Goal: Task Accomplishment & Management: Complete application form

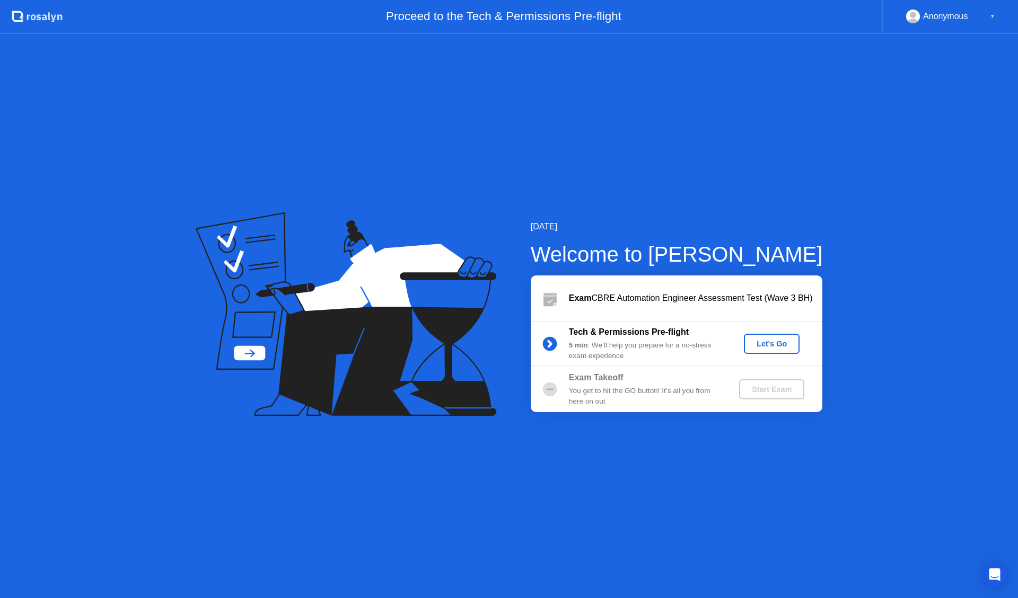
click at [780, 337] on button "Let's Go" at bounding box center [772, 344] width 56 height 20
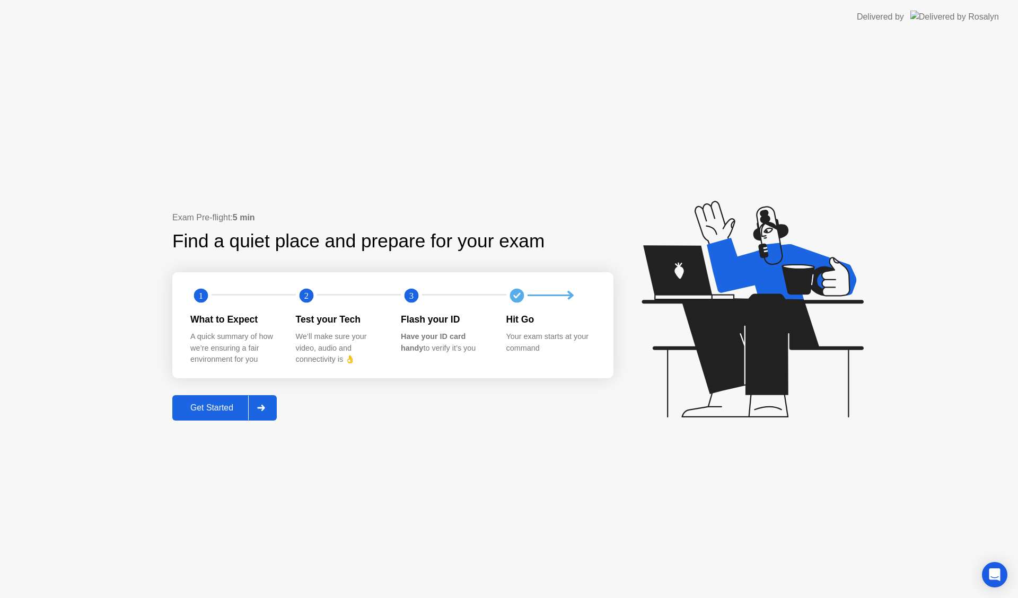
click at [225, 404] on div "Get Started" at bounding box center [211, 408] width 73 height 10
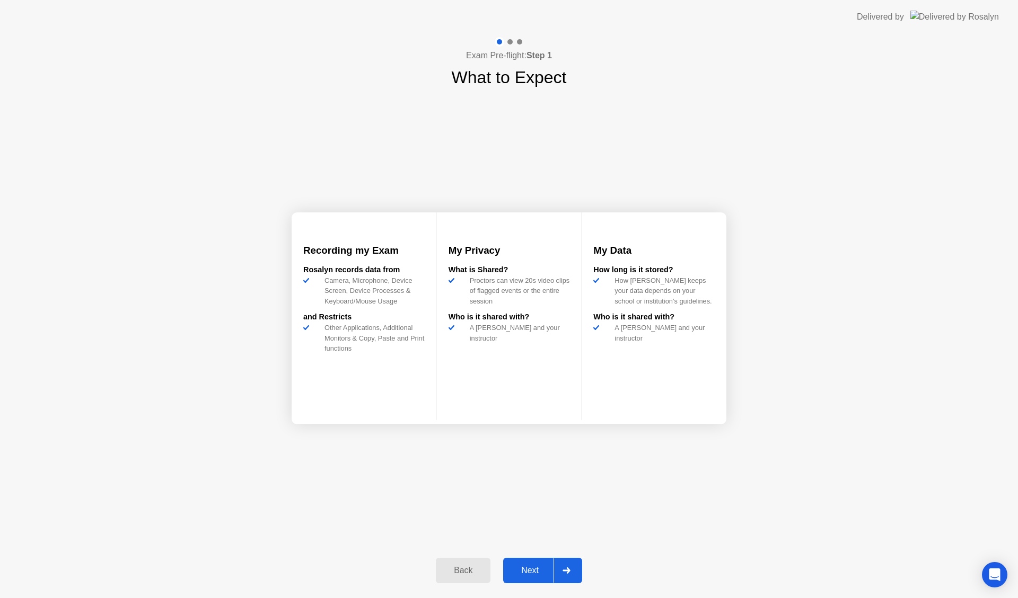
click at [539, 570] on div "Next" at bounding box center [529, 571] width 47 height 10
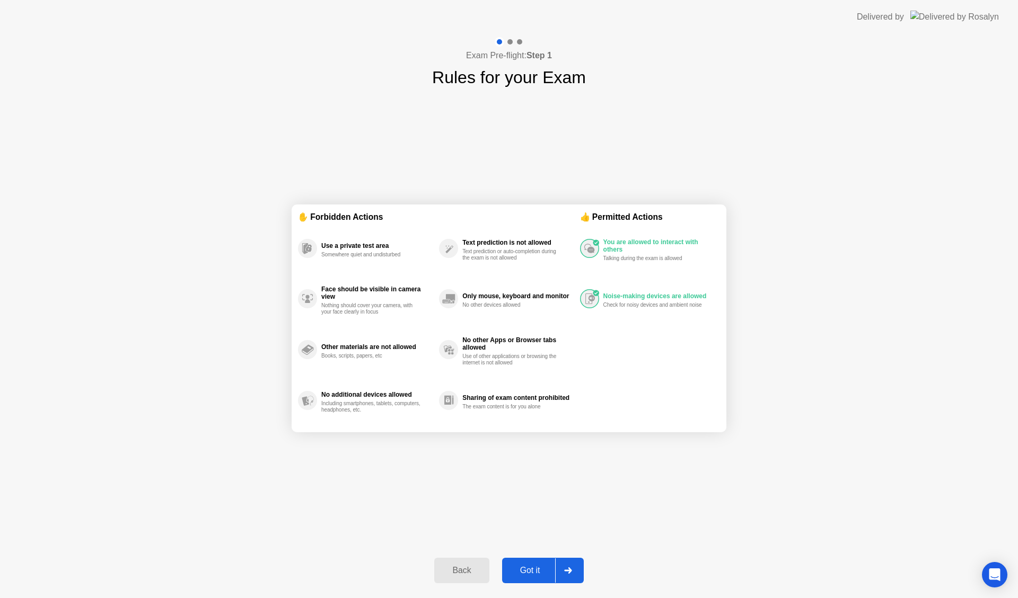
click at [528, 575] on div "Got it" at bounding box center [530, 571] width 50 height 10
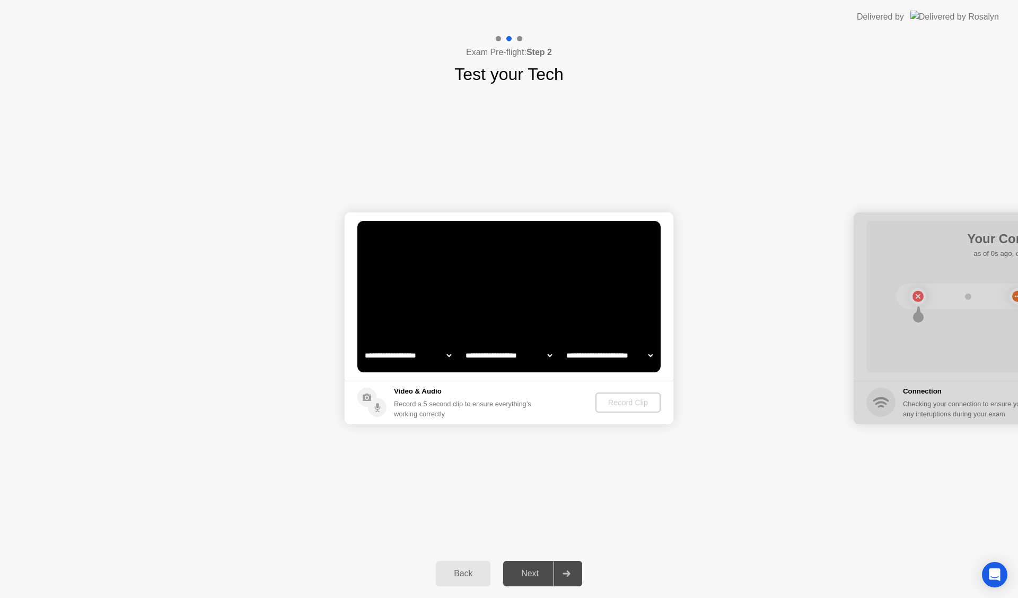
select select "**********"
select select "*******"
drag, startPoint x: 519, startPoint y: 314, endPoint x: 629, endPoint y: 369, distance: 122.5
click at [519, 314] on video at bounding box center [508, 297] width 303 height 152
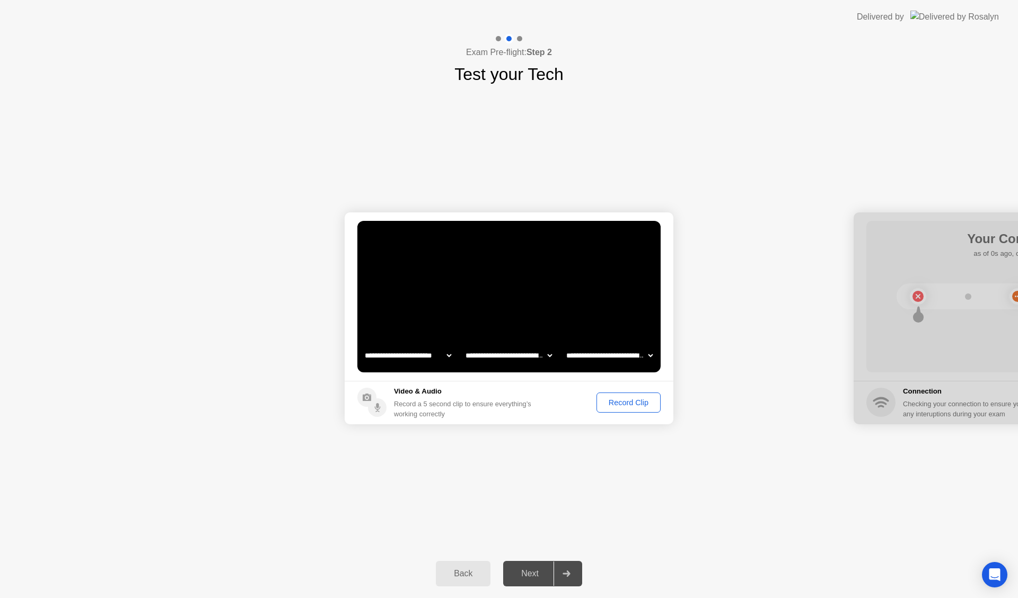
click at [639, 406] on div "Record Clip" at bounding box center [628, 403] width 57 height 8
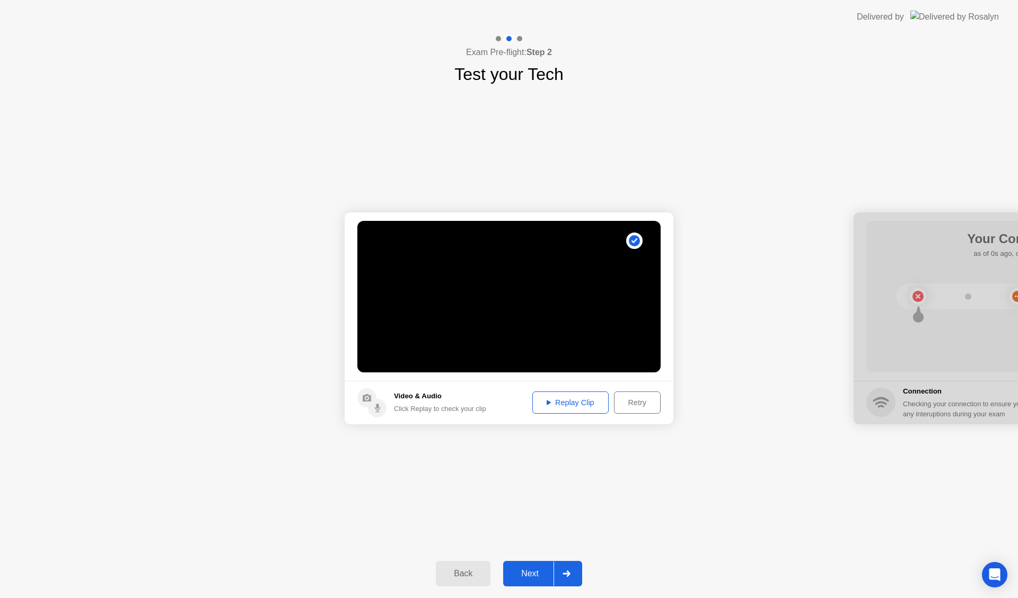
click at [584, 405] on div "Replay Clip" at bounding box center [570, 403] width 69 height 8
click at [535, 573] on div "Next" at bounding box center [529, 574] width 47 height 10
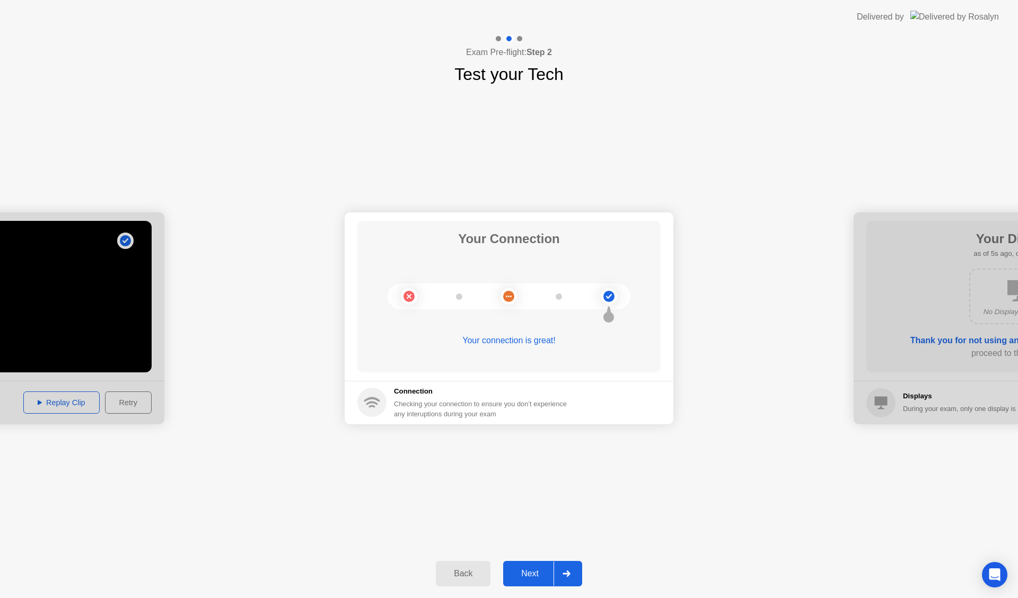
click at [519, 569] on div "Next" at bounding box center [529, 574] width 47 height 10
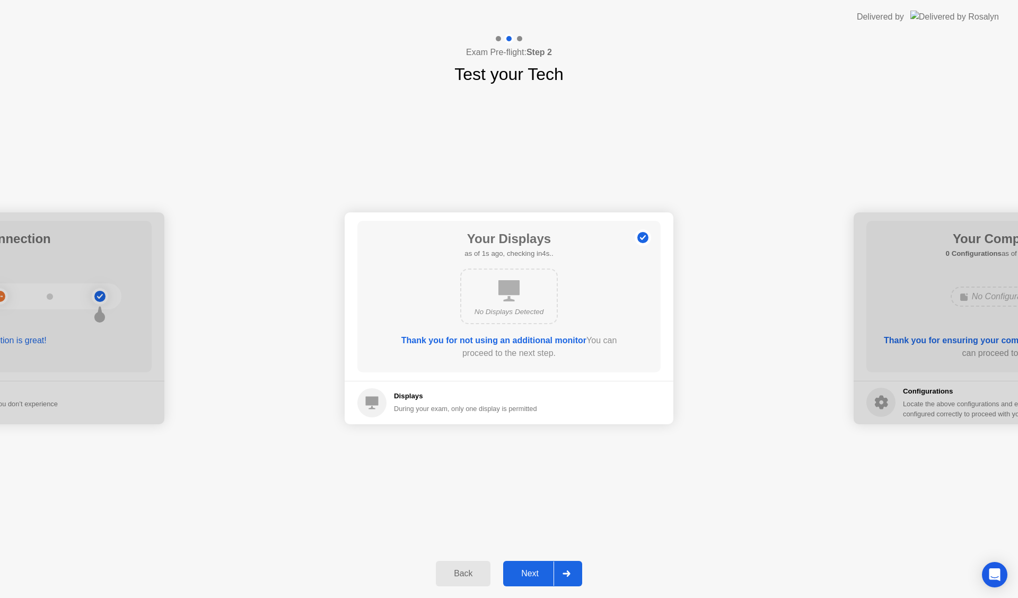
click at [532, 575] on div "Next" at bounding box center [529, 574] width 47 height 10
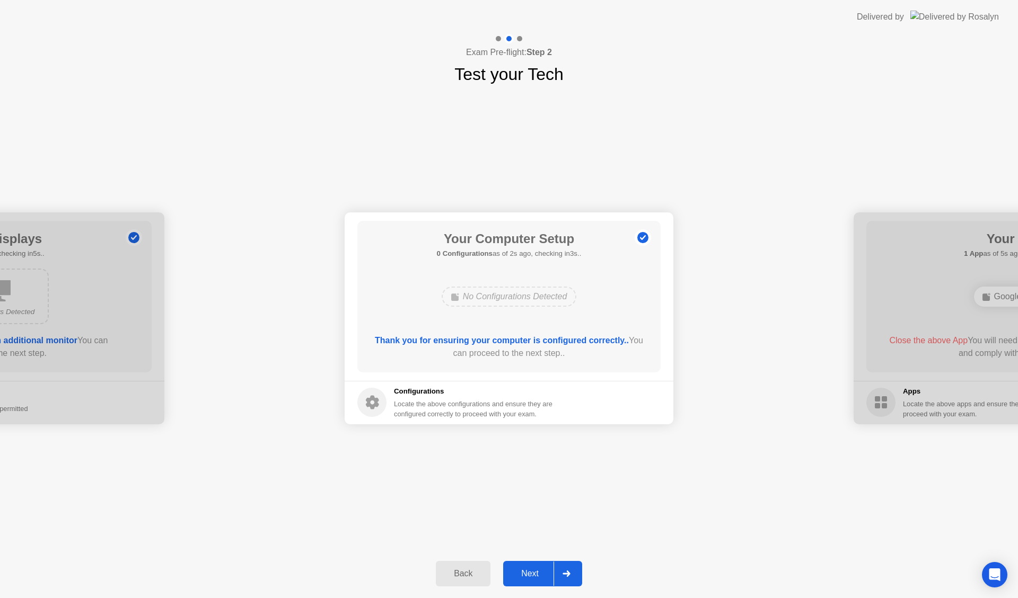
click at [537, 569] on div "Next" at bounding box center [529, 574] width 47 height 10
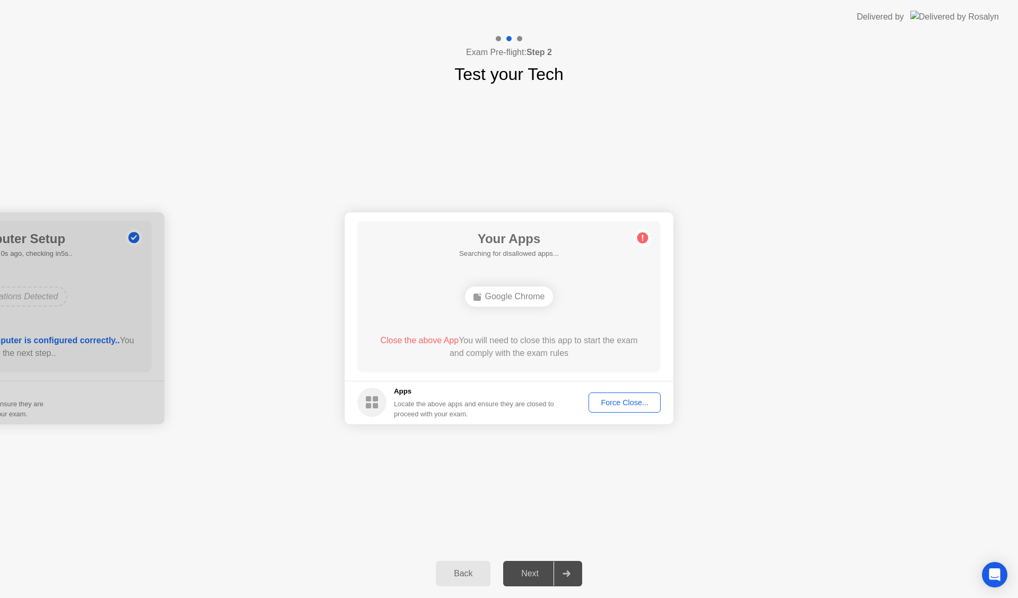
click at [630, 401] on div "Force Close..." at bounding box center [624, 403] width 65 height 8
click at [627, 400] on div "Force Close..." at bounding box center [624, 403] width 65 height 8
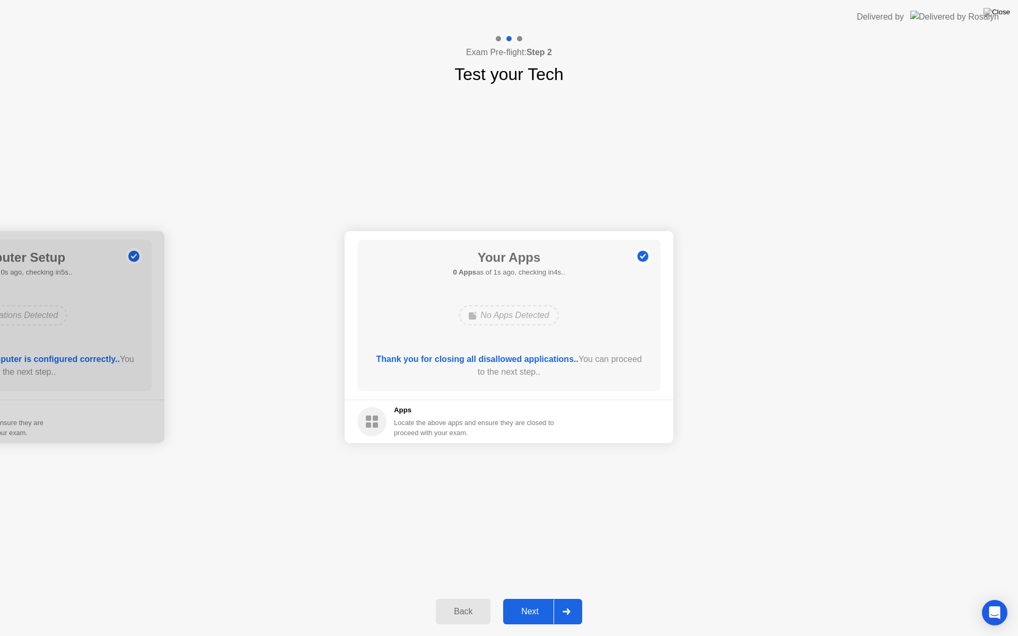
click at [525, 598] on div "Next" at bounding box center [529, 612] width 47 height 10
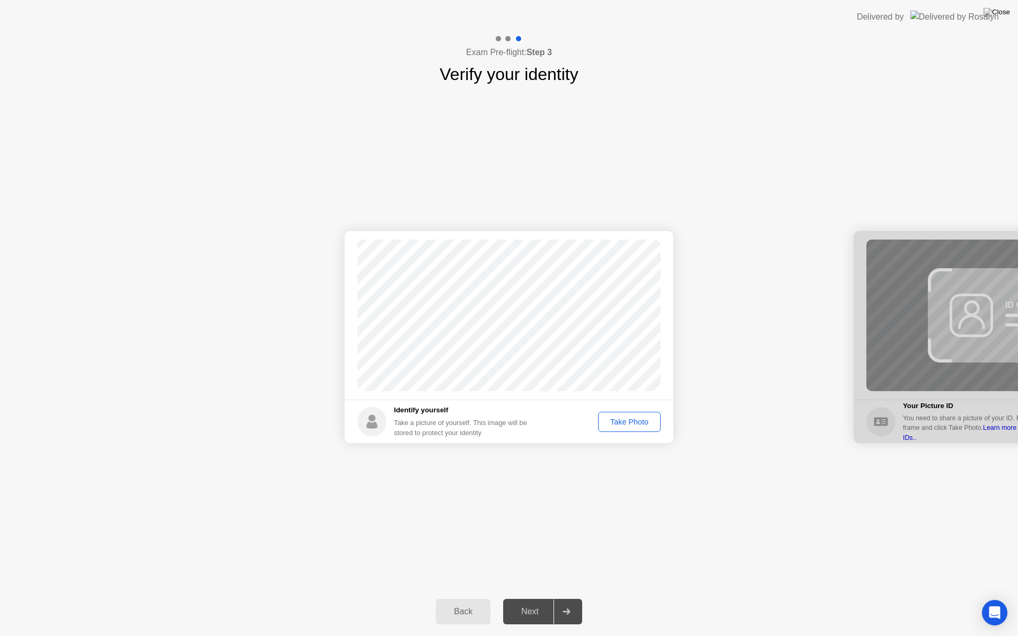
click at [609, 426] on div "Take Photo" at bounding box center [629, 422] width 55 height 8
click at [629, 425] on div "Retake" at bounding box center [635, 422] width 41 height 8
click at [624, 422] on div "Take Photo" at bounding box center [629, 422] width 55 height 8
click at [623, 424] on div "Retake" at bounding box center [635, 422] width 41 height 8
click at [622, 419] on div "Take Photo" at bounding box center [629, 422] width 55 height 8
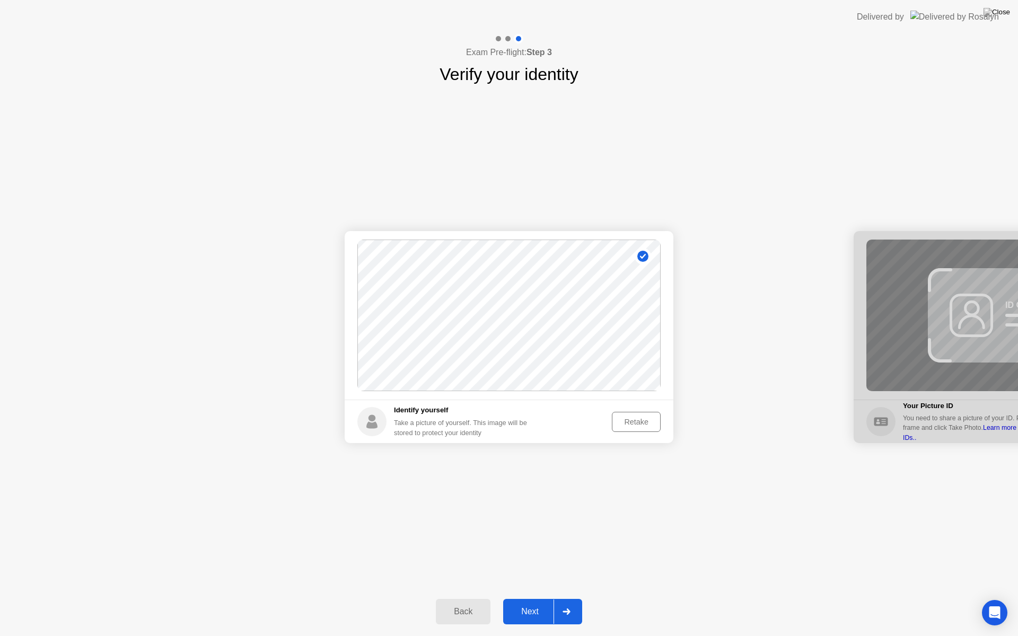
click at [526, 598] on div "Next" at bounding box center [529, 612] width 47 height 10
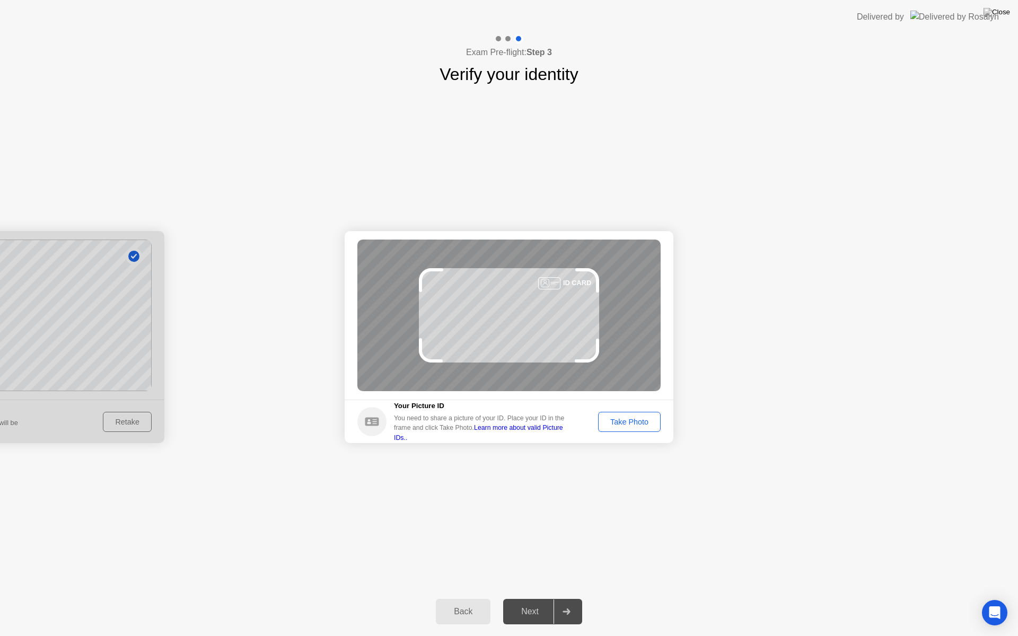
click at [619, 423] on div "Take Photo" at bounding box center [629, 422] width 55 height 8
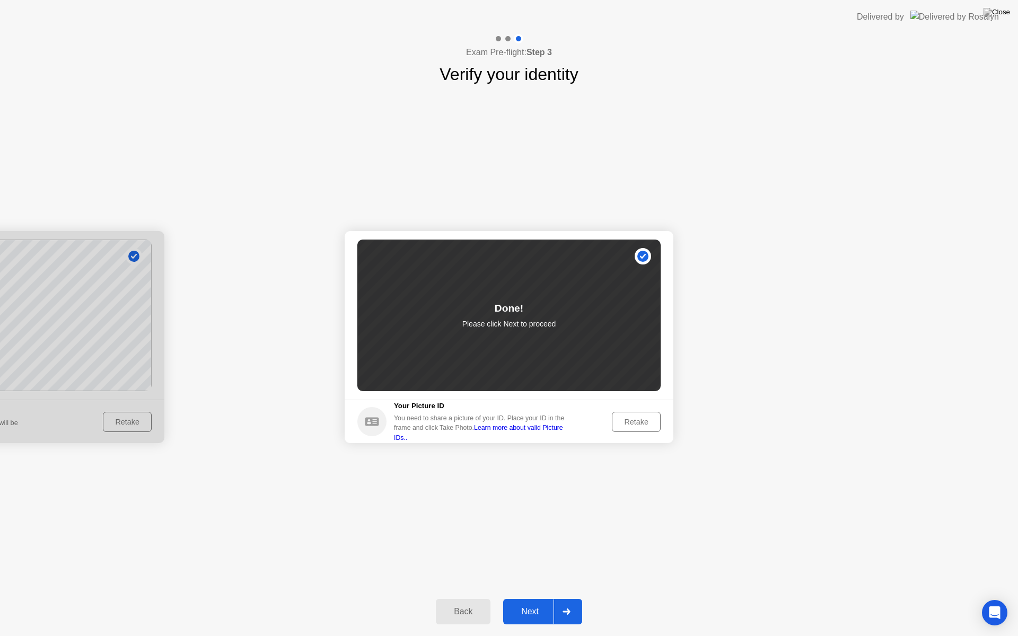
click at [516, 598] on div "Next" at bounding box center [529, 612] width 47 height 10
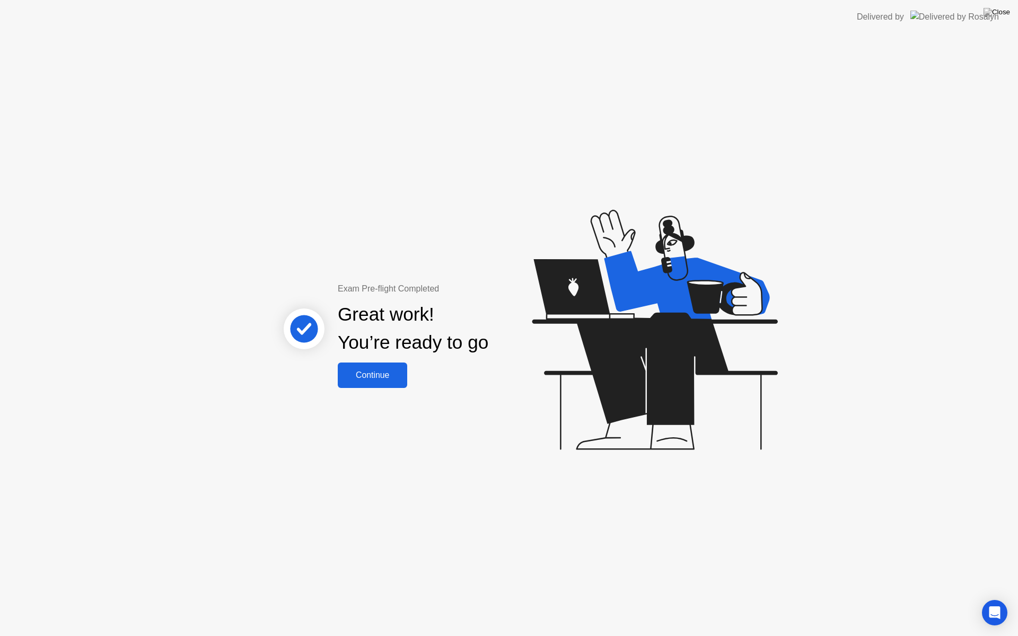
click at [395, 375] on div "Continue" at bounding box center [372, 375] width 63 height 10
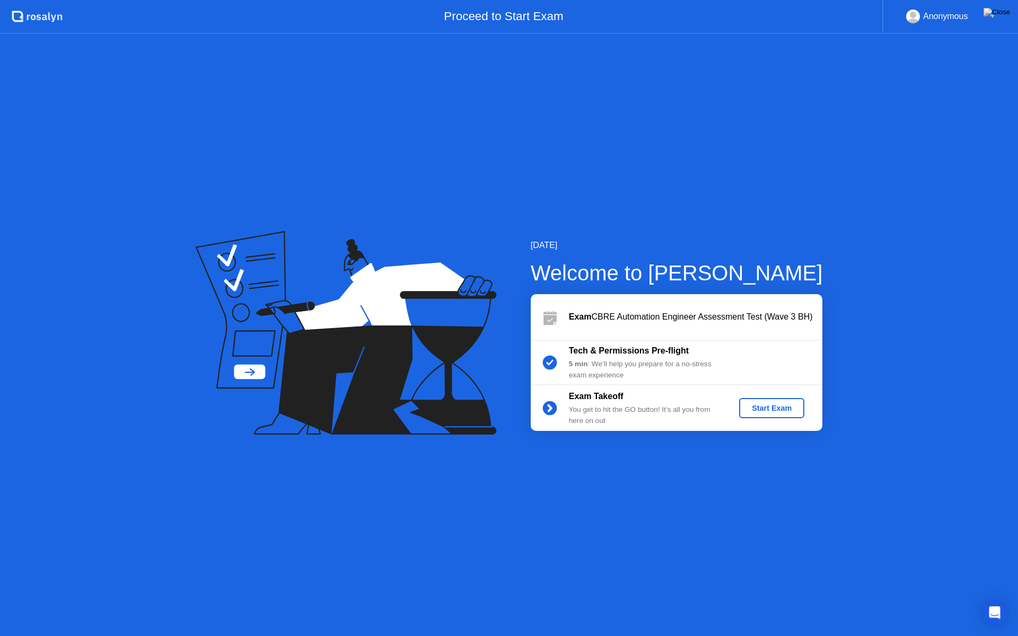
click at [767, 405] on div "Start Exam" at bounding box center [771, 408] width 57 height 8
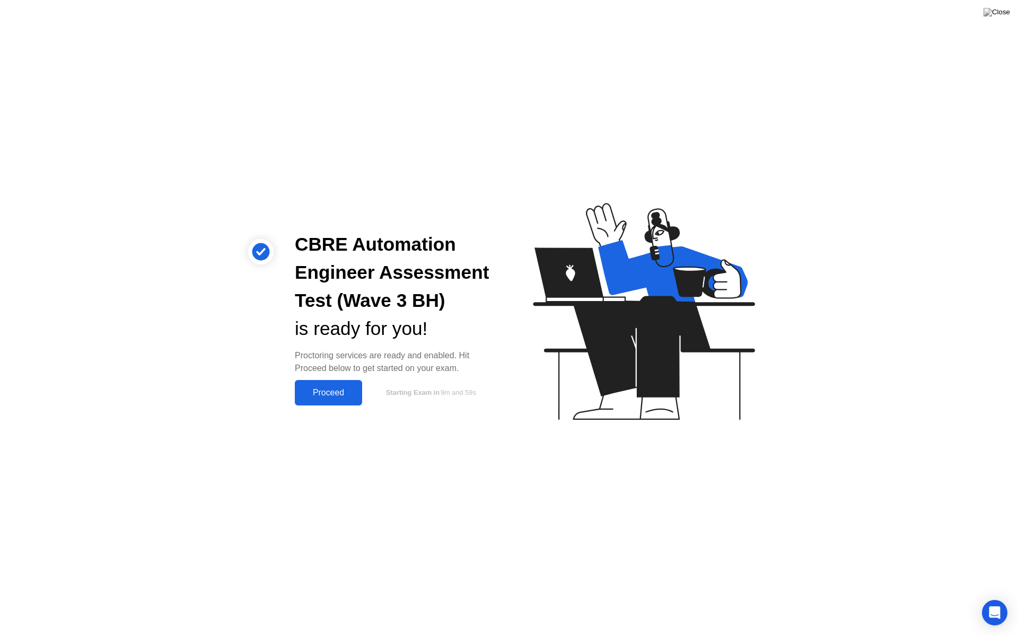
click at [342, 391] on div "Proceed" at bounding box center [328, 393] width 61 height 10
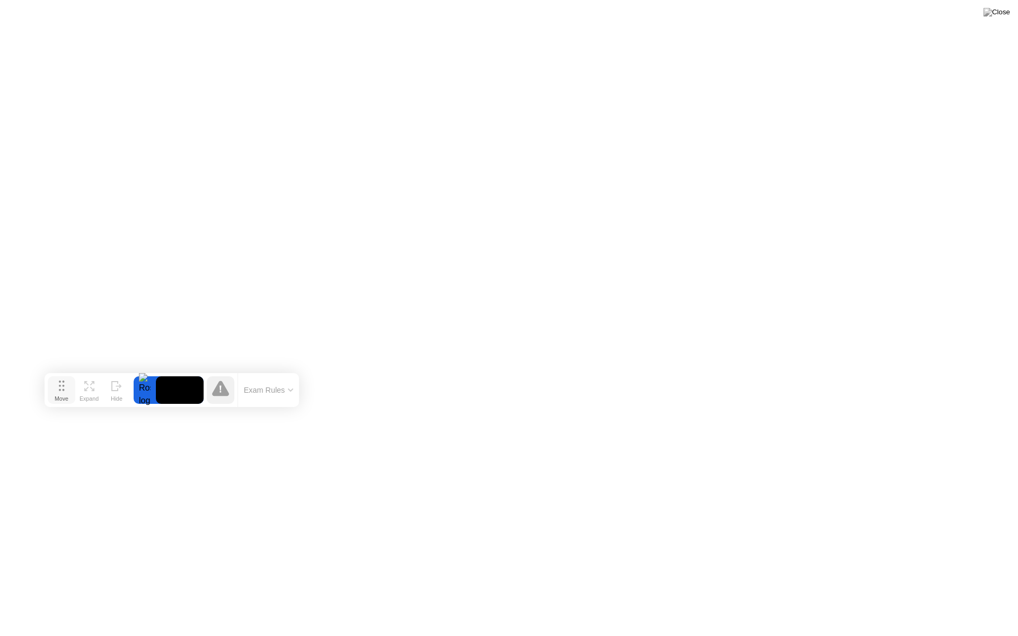
drag, startPoint x: 404, startPoint y: 621, endPoint x: 64, endPoint y: 392, distance: 409.7
click at [64, 395] on div "Move" at bounding box center [62, 398] width 14 height 6
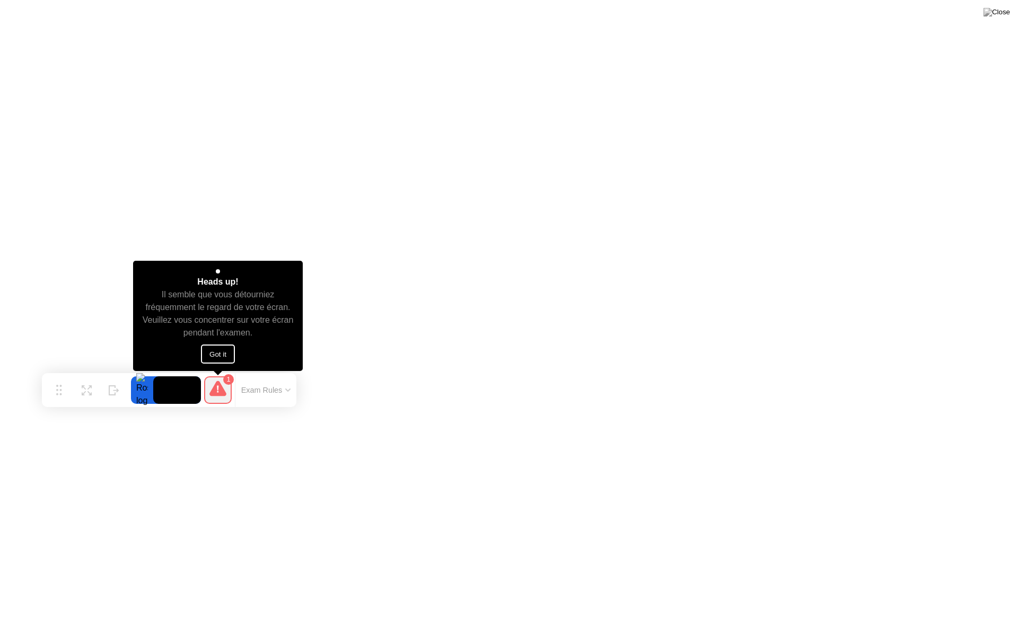
click at [227, 349] on button "Got it" at bounding box center [218, 354] width 34 height 19
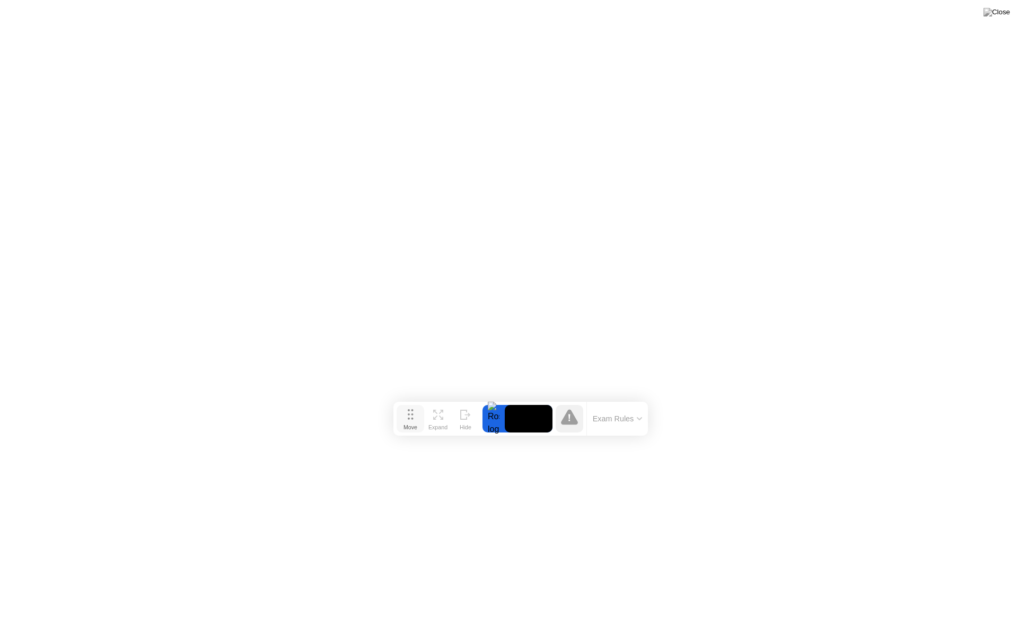
drag, startPoint x: 57, startPoint y: 389, endPoint x: 408, endPoint y: 417, distance: 352.6
click at [408, 417] on icon at bounding box center [411, 414] width 6 height 11
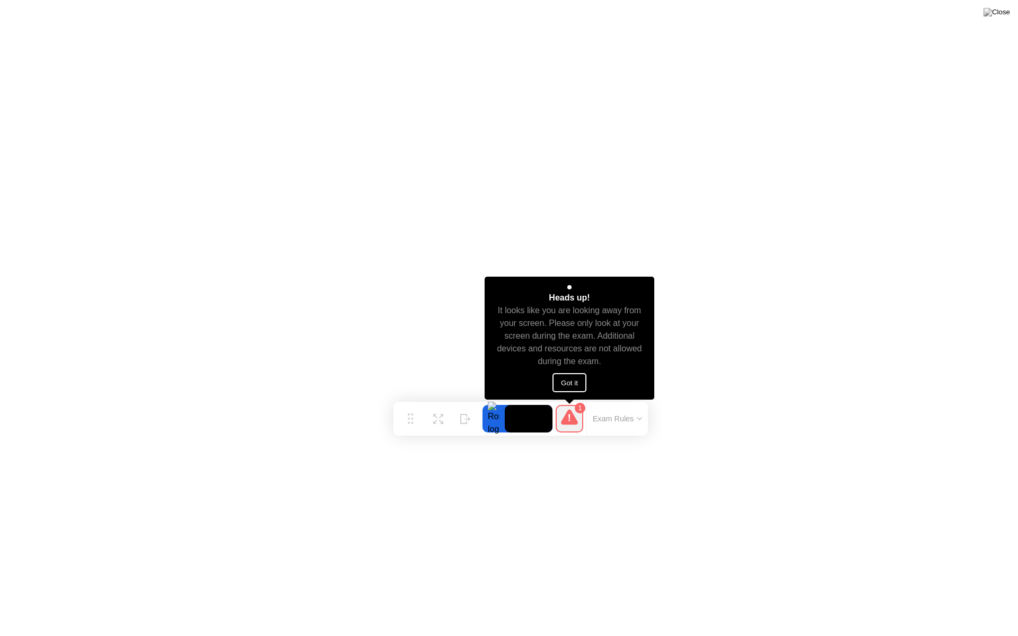
click at [558, 381] on button "Got it" at bounding box center [569, 382] width 34 height 19
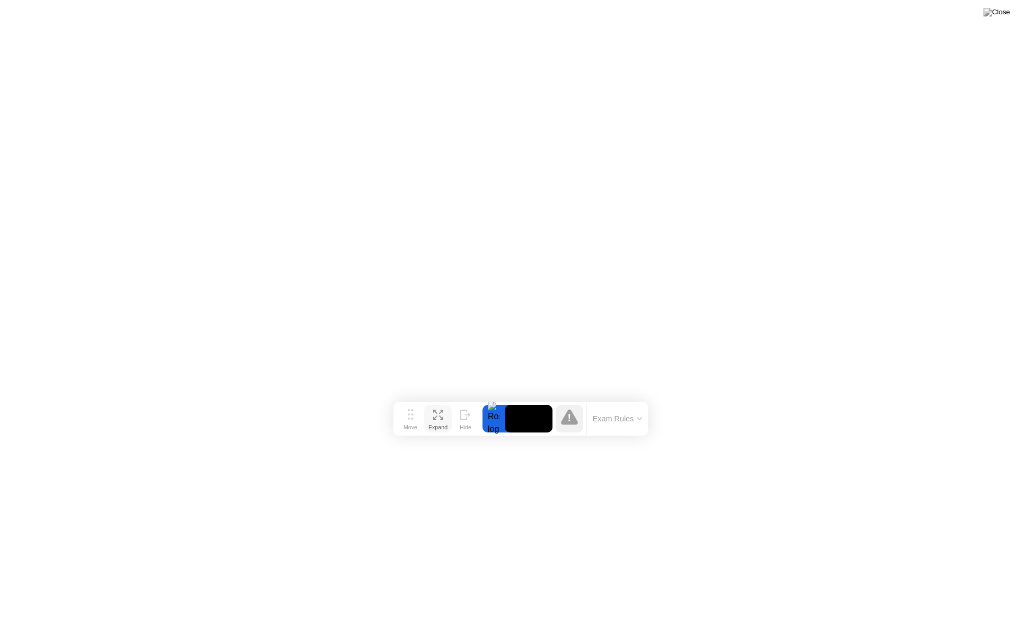
click at [440, 418] on icon at bounding box center [438, 415] width 10 height 10
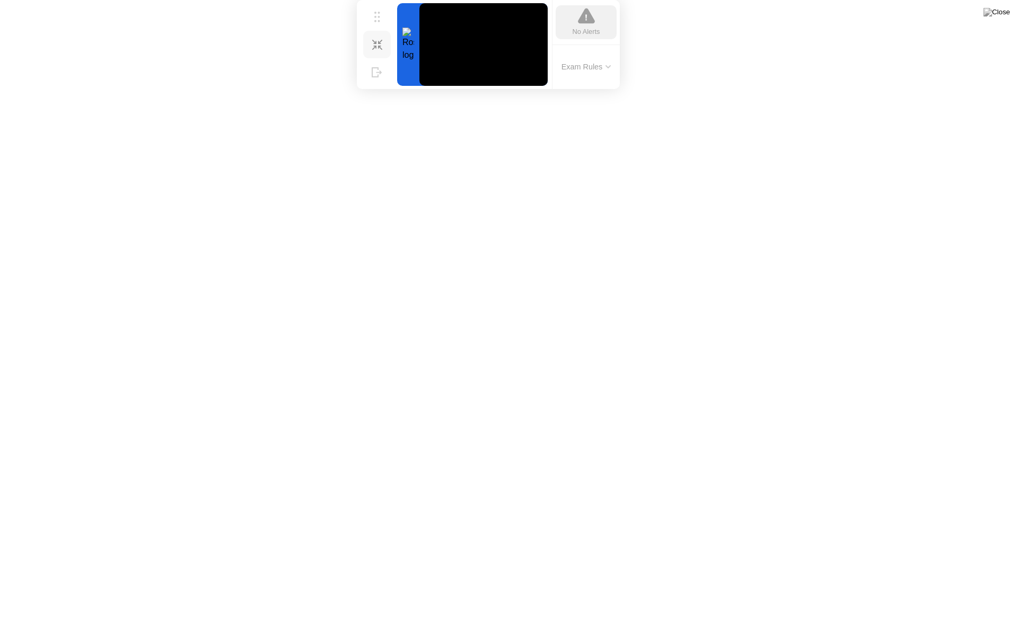
drag, startPoint x: 407, startPoint y: 423, endPoint x: 372, endPoint y: 0, distance: 424.4
click at [372, 0] on div "Move Shrink Hide No Alerts Exam Rules" at bounding box center [488, 44] width 263 height 89
click at [379, 50] on div "Shrink" at bounding box center [378, 53] width 16 height 6
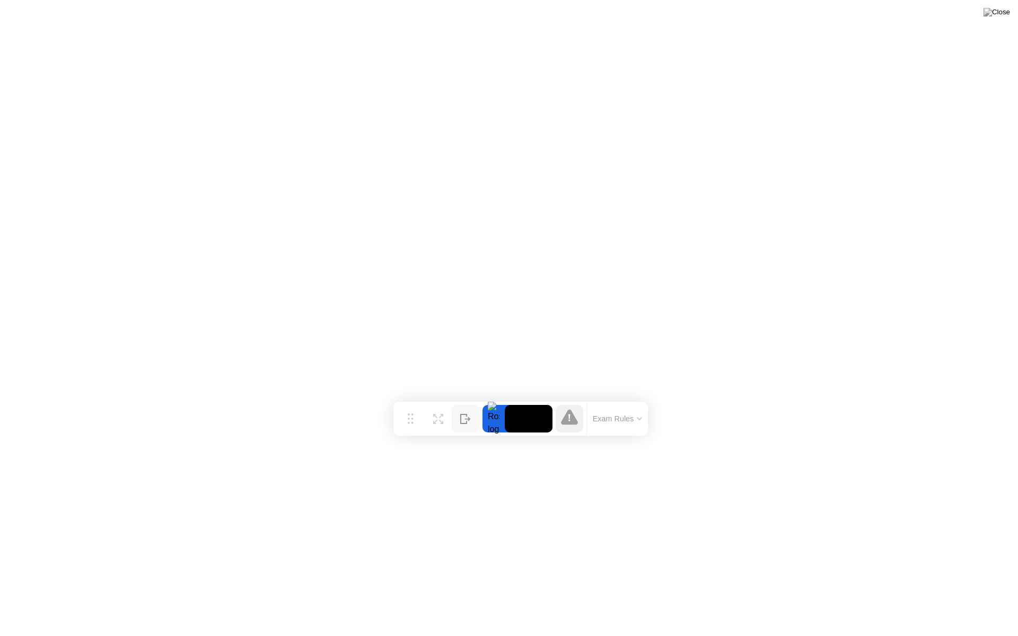
click at [462, 424] on div "Hide" at bounding box center [466, 427] width 12 height 6
click at [969, 598] on button "Show" at bounding box center [975, 619] width 28 height 28
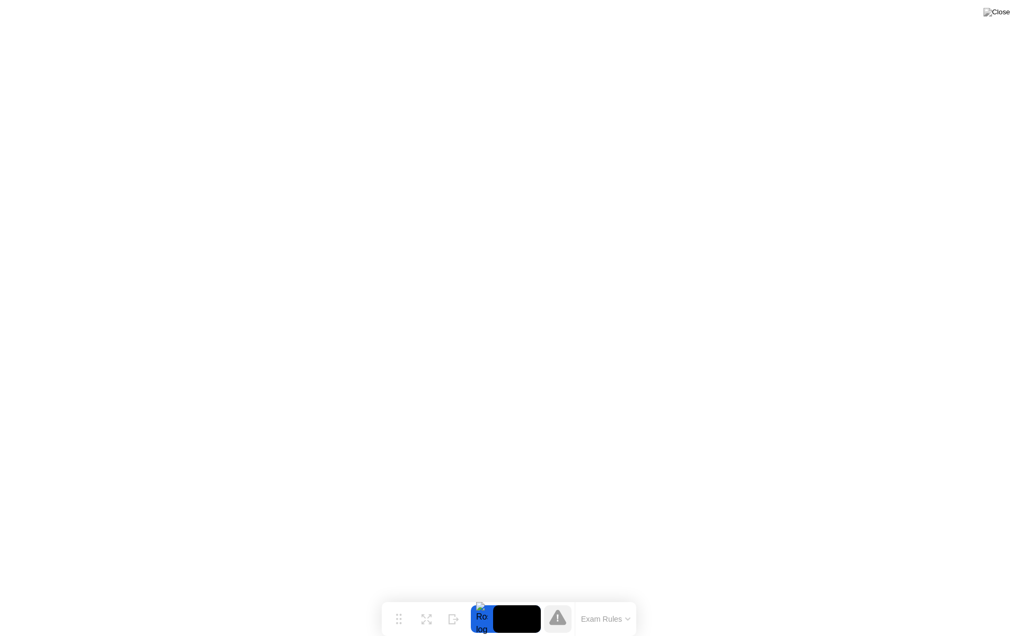
click at [561, 598] on icon at bounding box center [557, 617] width 17 height 15
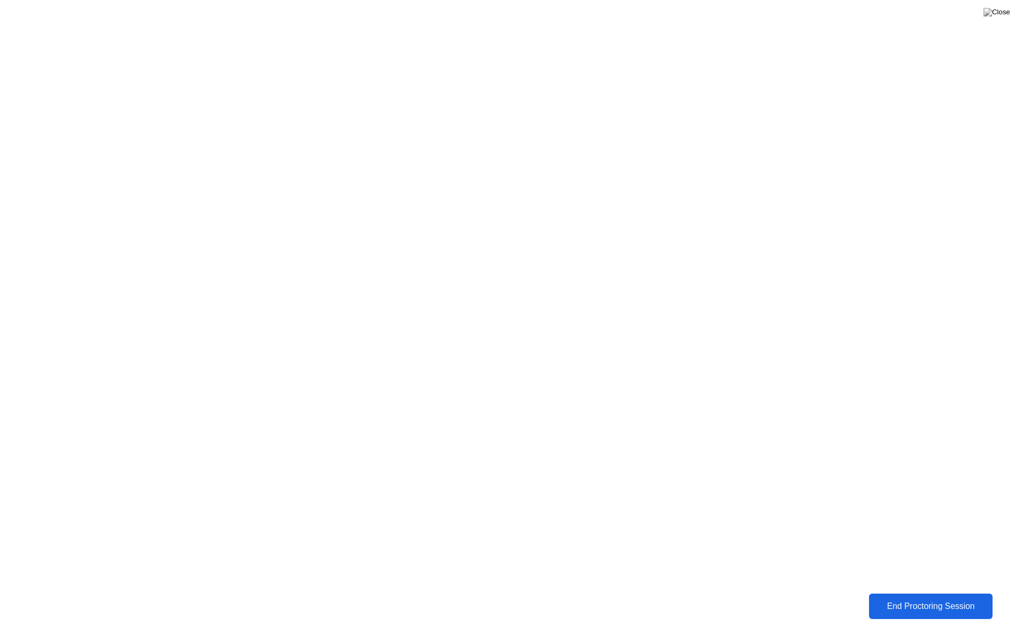
click at [941, 598] on div "End Proctoring Session" at bounding box center [930, 607] width 117 height 10
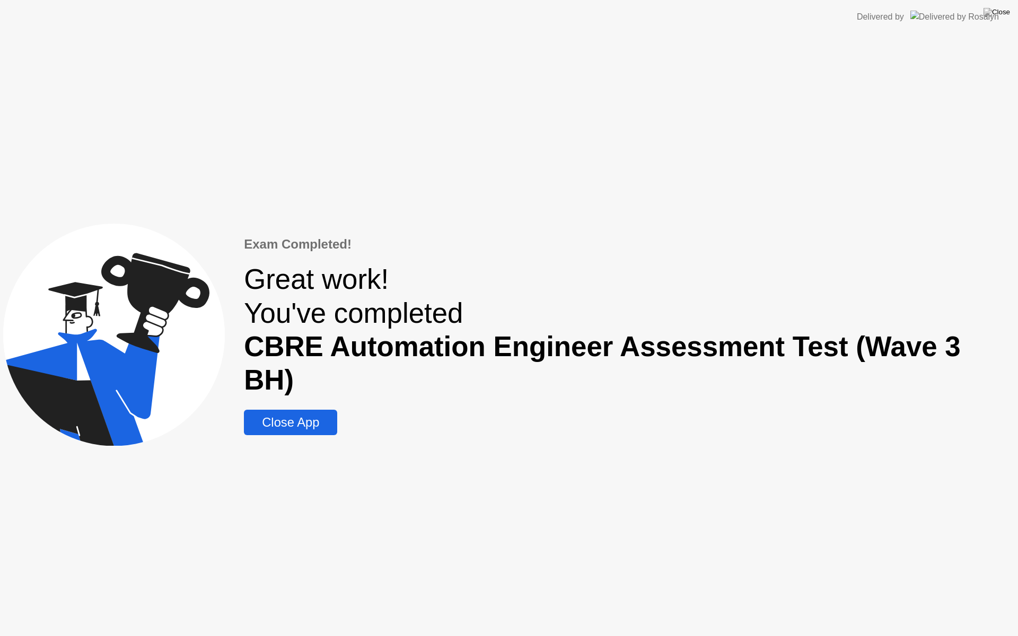
click at [311, 415] on div "Close App" at bounding box center [290, 422] width 87 height 15
